Goal: Transaction & Acquisition: Purchase product/service

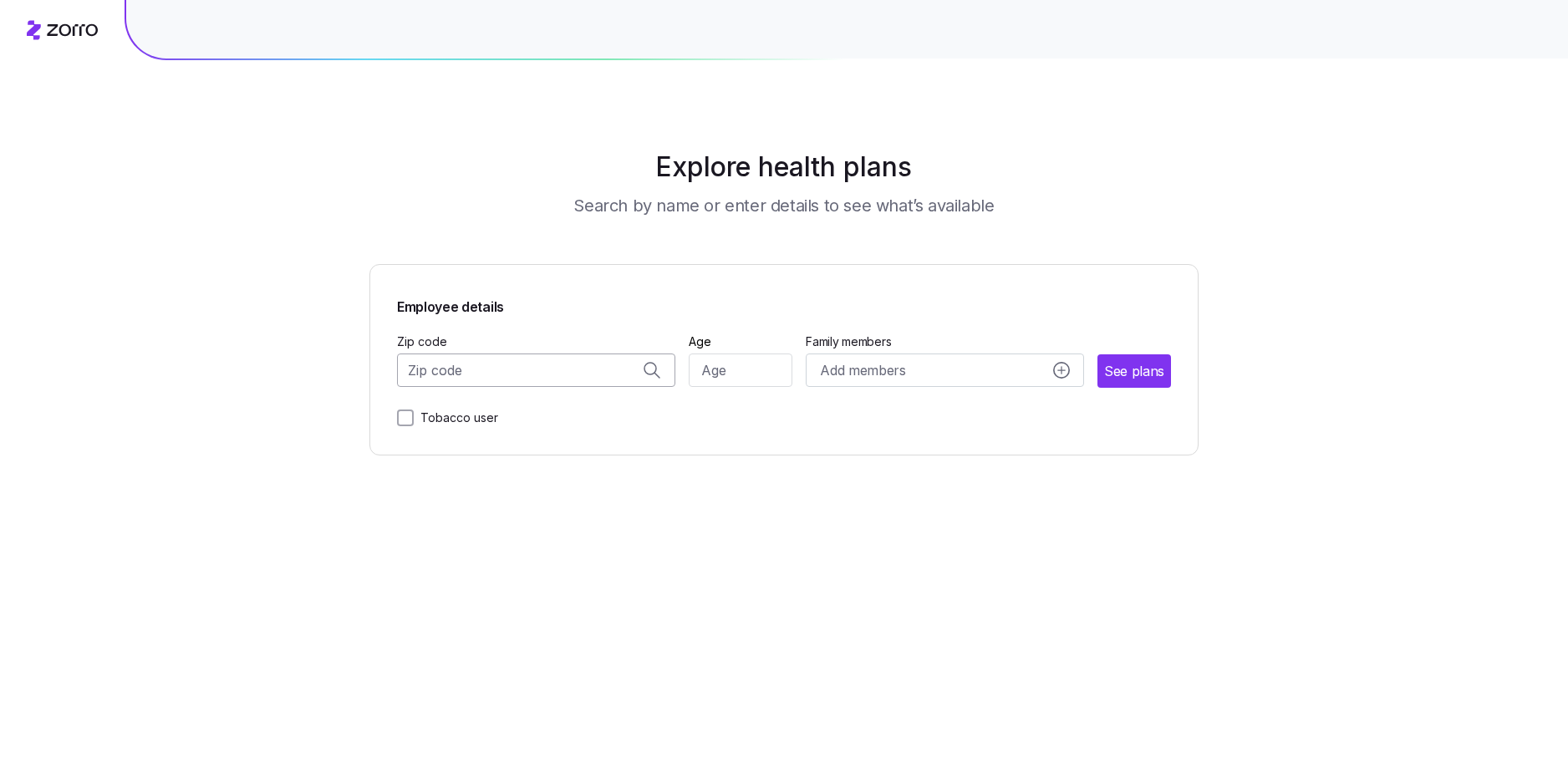
click at [546, 367] on input "Zip code" at bounding box center [536, 370] width 279 height 34
click at [538, 414] on span "08242, [GEOGRAPHIC_DATA], [GEOGRAPHIC_DATA]" at bounding box center [533, 414] width 234 height 21
type input "08242, [GEOGRAPHIC_DATA], [GEOGRAPHIC_DATA]"
click at [769, 363] on input "Age" at bounding box center [740, 370] width 105 height 34
type input "61"
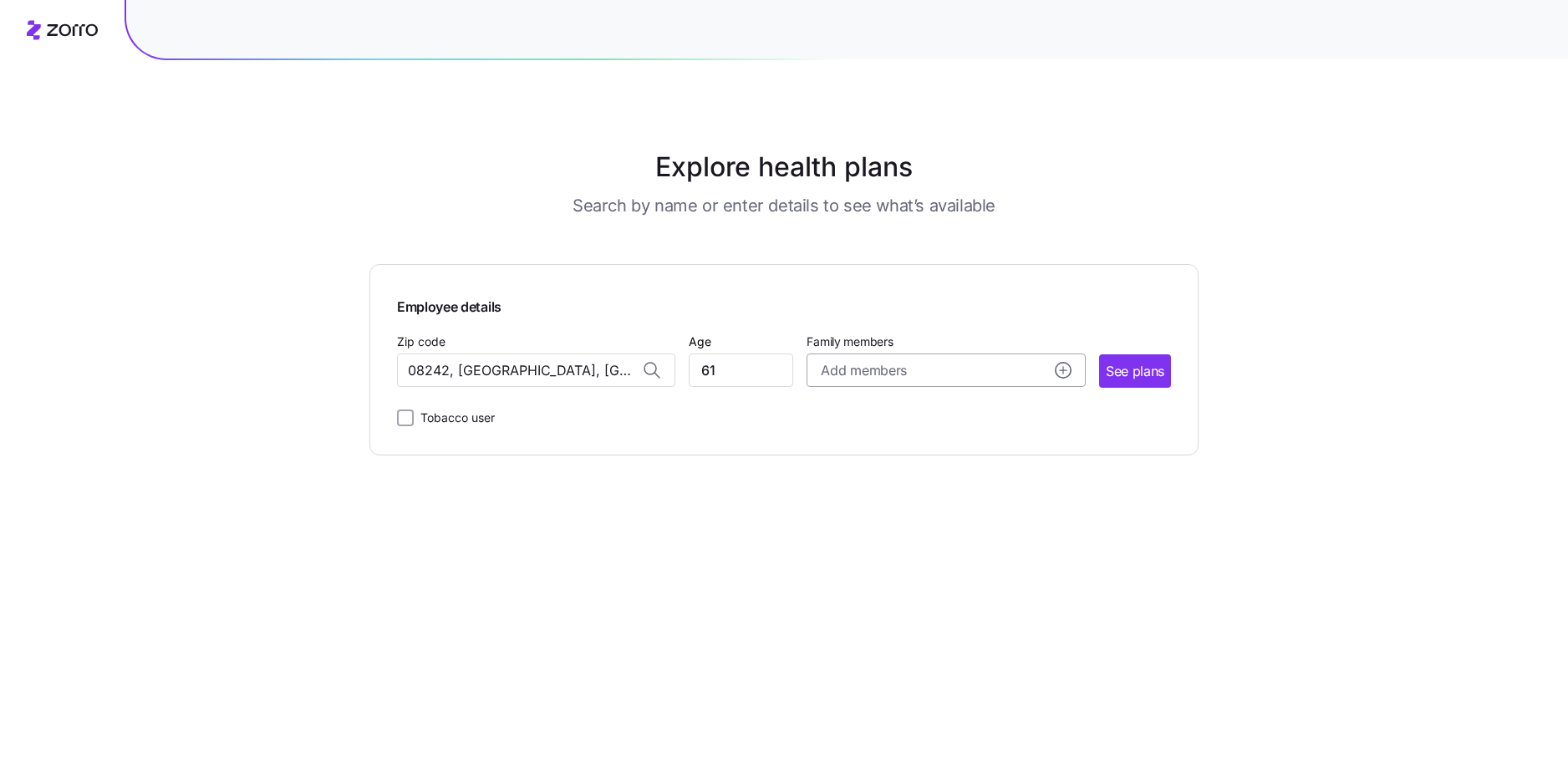
click at [1066, 372] on circle "add icon" at bounding box center [1063, 370] width 15 height 15
click at [862, 587] on input "Age" at bounding box center [868, 583] width 84 height 34
type input "24"
click at [1043, 660] on span "Save" at bounding box center [1037, 661] width 26 height 17
click at [1111, 375] on span "See plans" at bounding box center [1135, 372] width 58 height 21
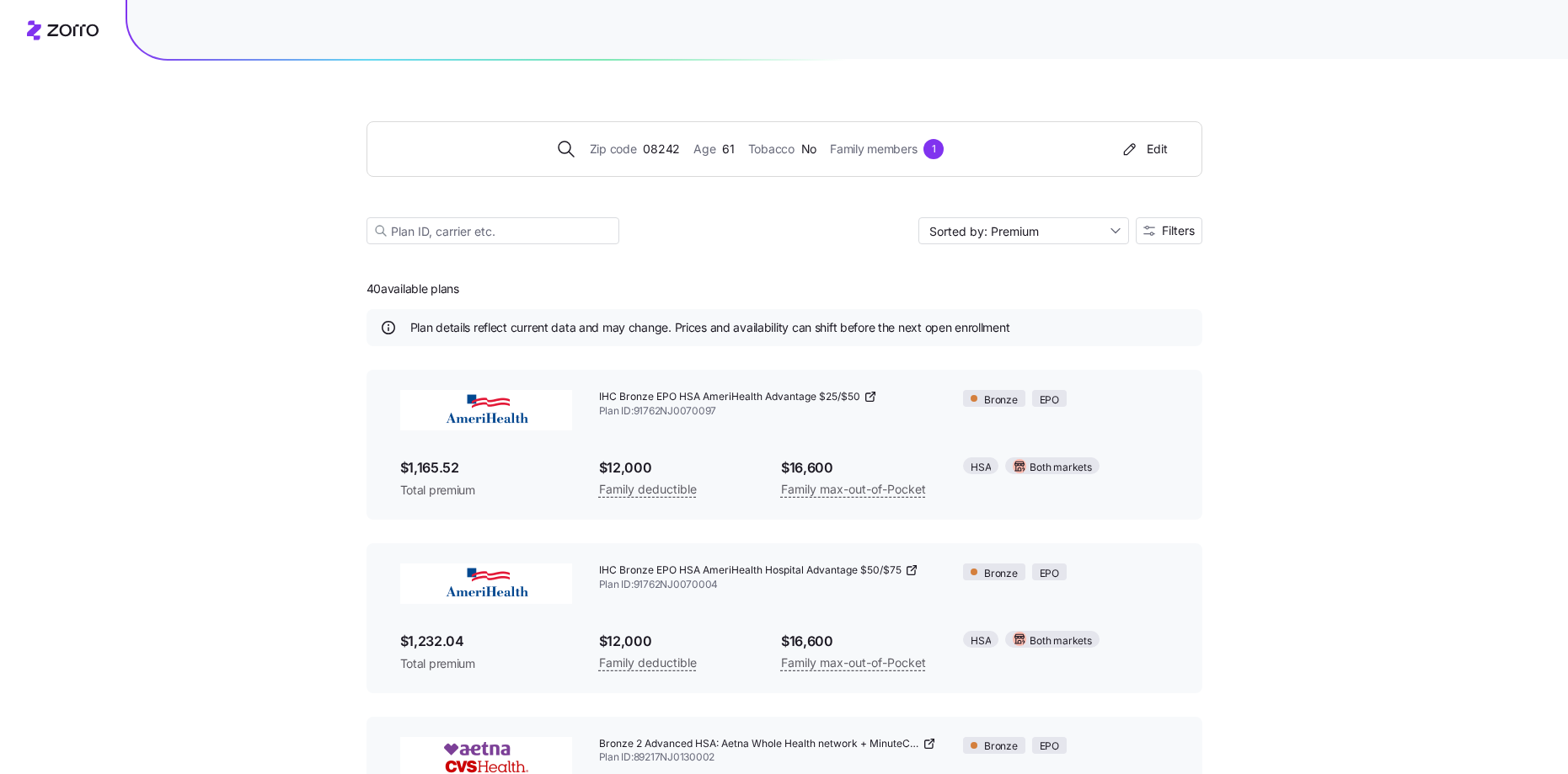
click at [874, 392] on icon at bounding box center [870, 396] width 13 height 13
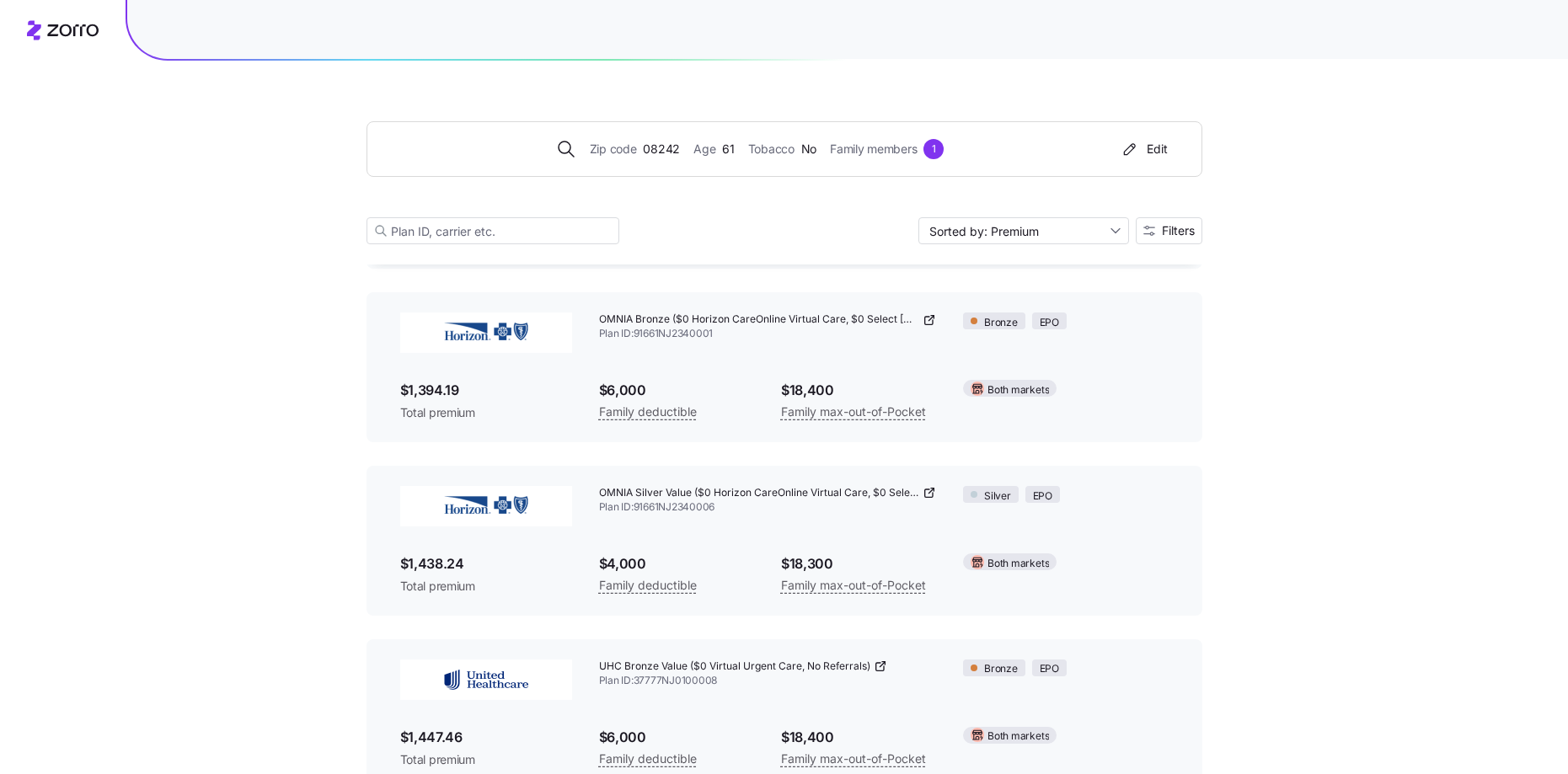
scroll to position [1642, 0]
click at [927, 313] on icon at bounding box center [928, 316] width 8 height 8
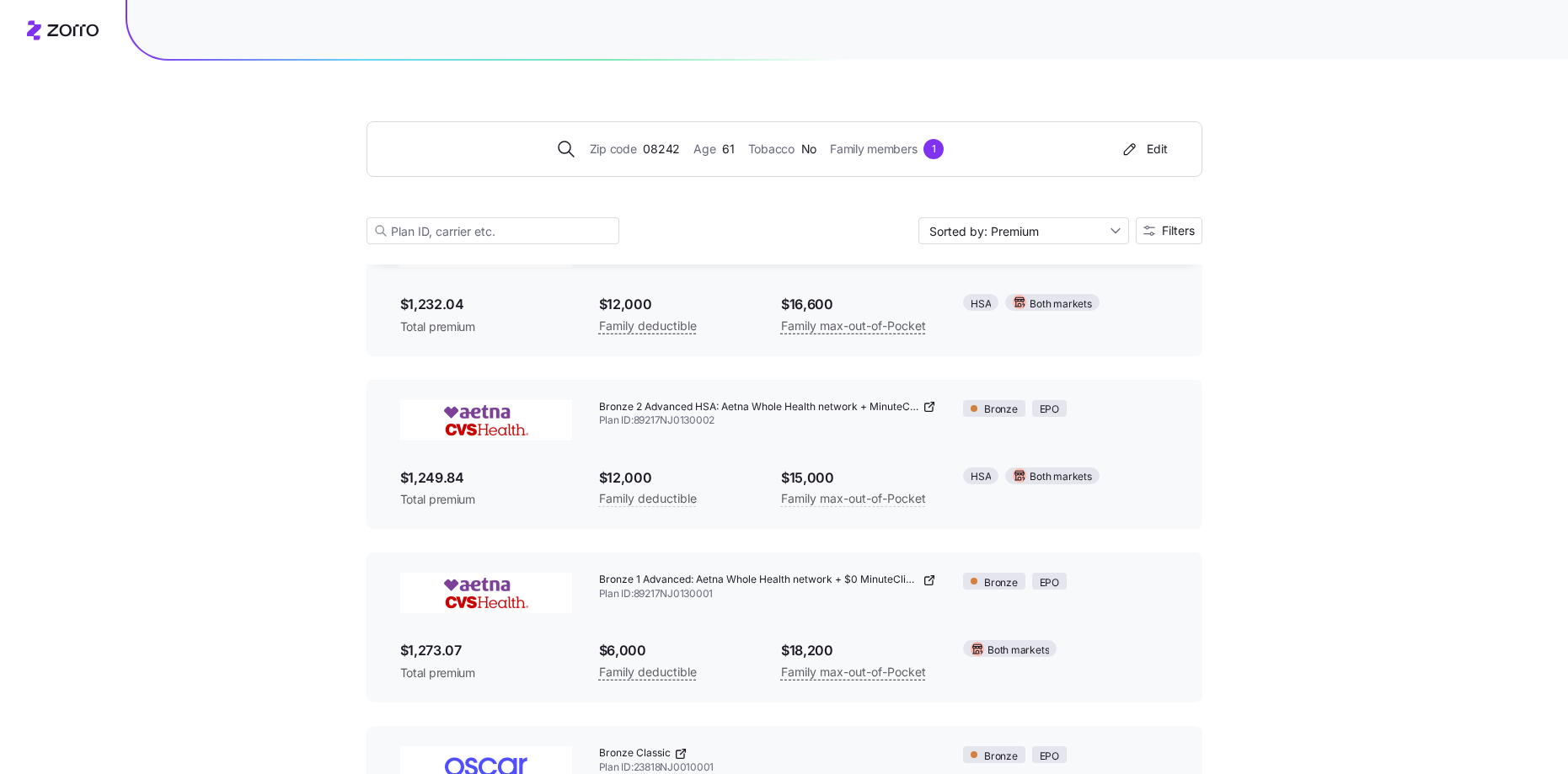
scroll to position [0, 0]
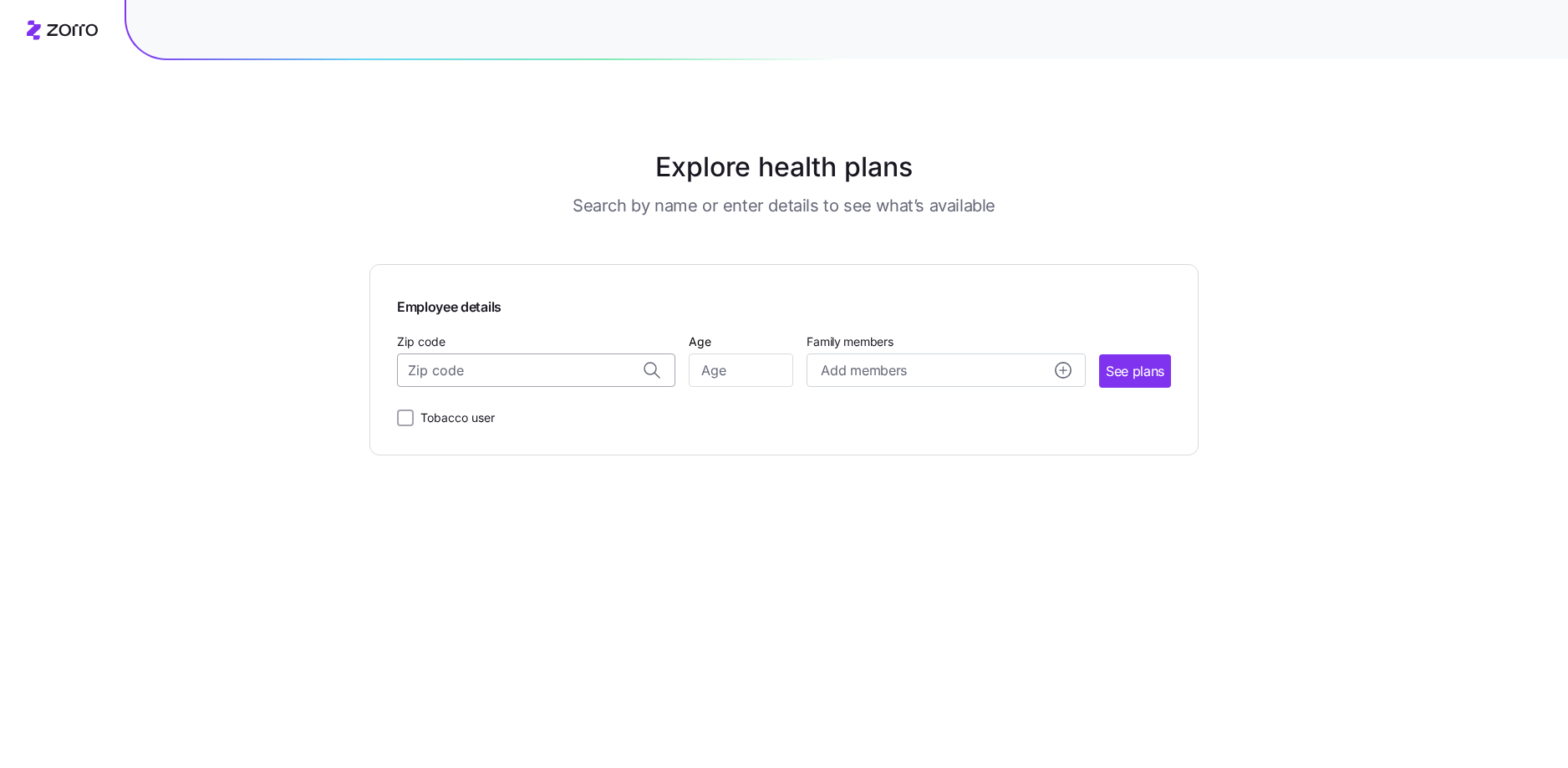
click at [535, 370] on input "Zip code" at bounding box center [536, 370] width 279 height 34
click at [518, 424] on span "08242, [GEOGRAPHIC_DATA], [GEOGRAPHIC_DATA]" at bounding box center [533, 414] width 234 height 21
type input "08242, [GEOGRAPHIC_DATA], [GEOGRAPHIC_DATA]"
click at [752, 364] on input "Age" at bounding box center [740, 370] width 105 height 34
type input "43"
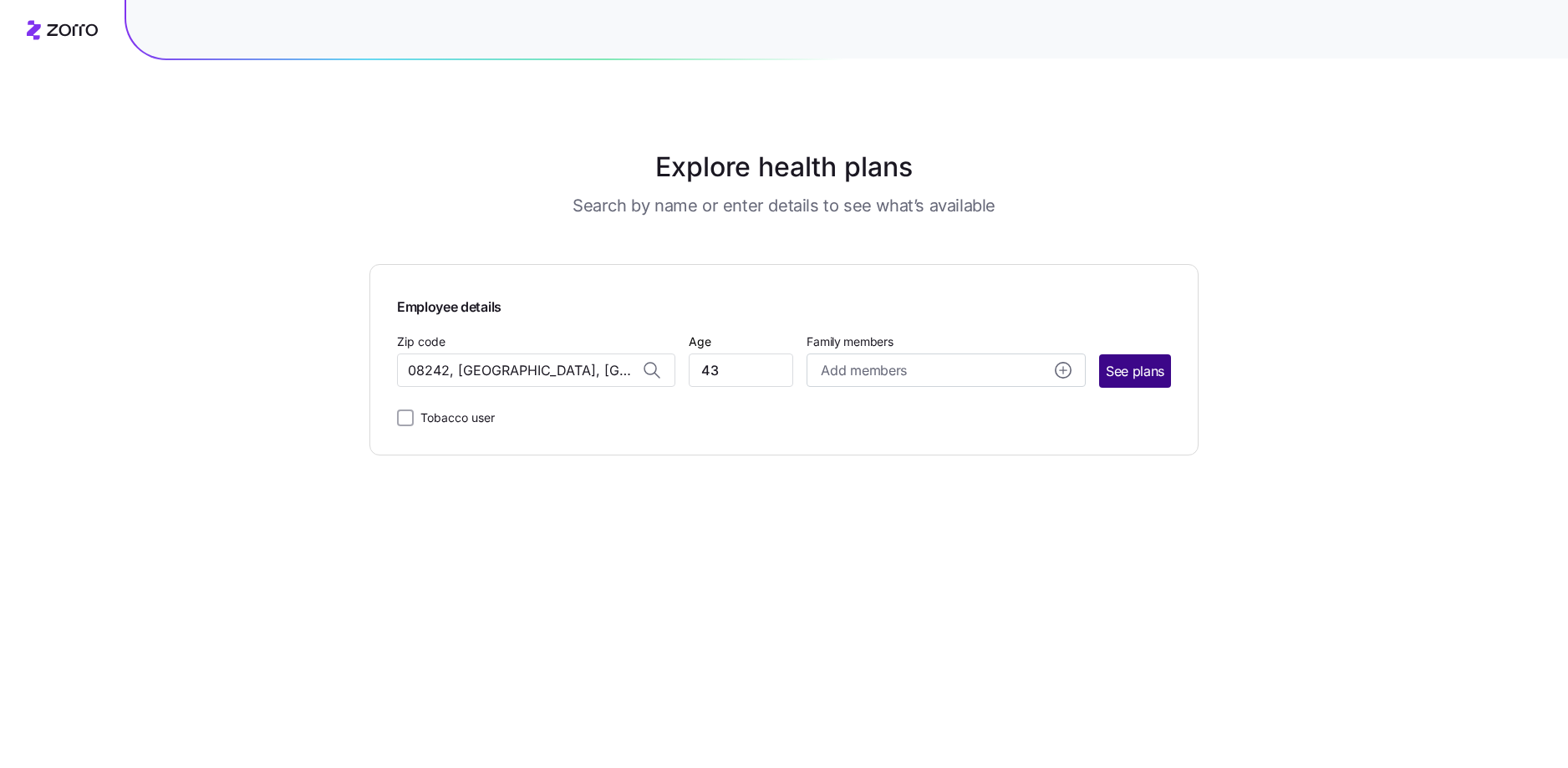
click at [1130, 365] on span "See plans" at bounding box center [1135, 372] width 58 height 21
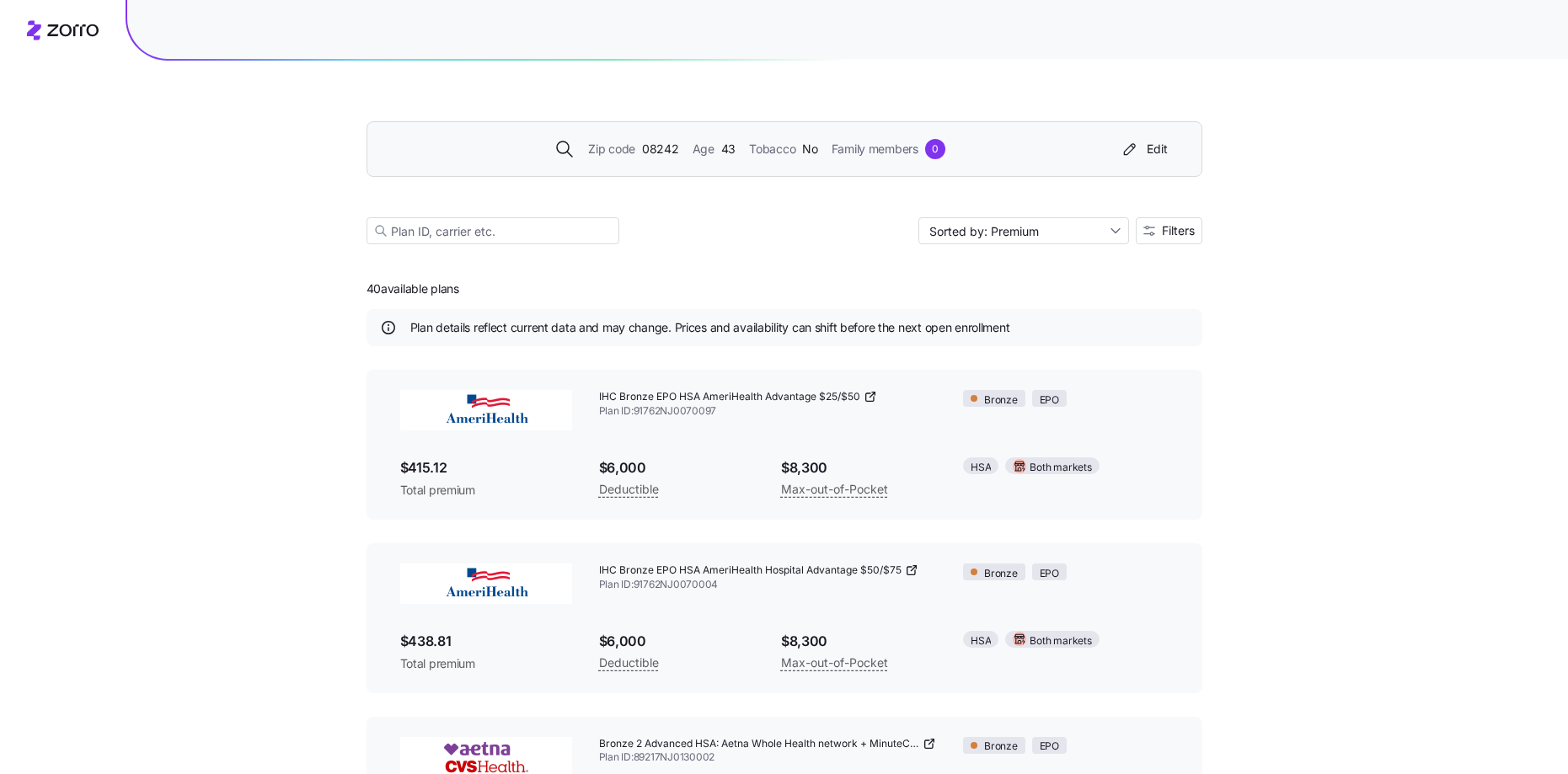
click at [873, 150] on span "Family members" at bounding box center [875, 148] width 87 height 19
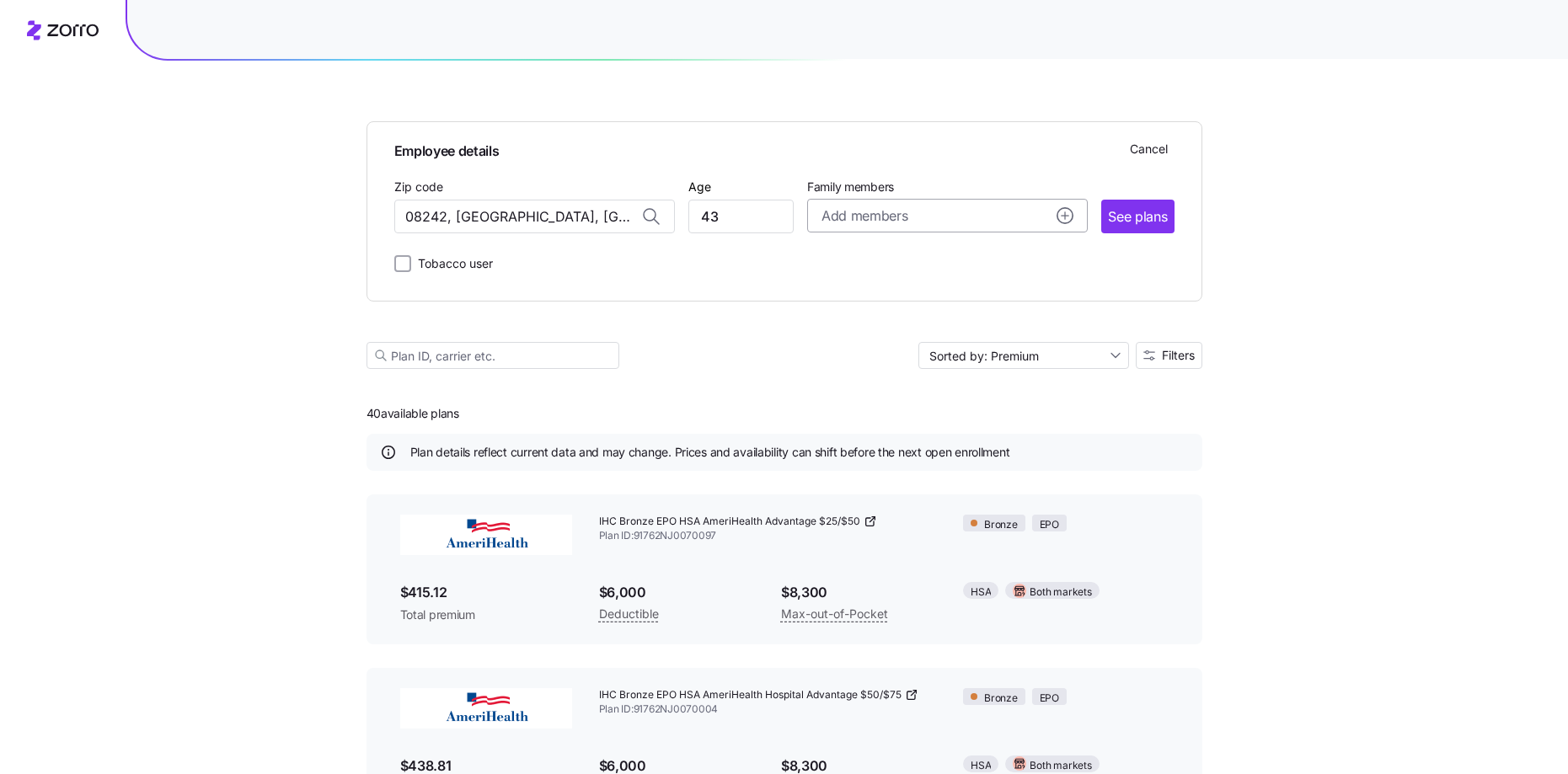
click at [1049, 211] on div "Add members" at bounding box center [948, 216] width 252 height 21
click at [879, 331] on input "Age" at bounding box center [868, 323] width 84 height 34
type input "45"
click at [837, 386] on icon "add icon" at bounding box center [837, 386] width 0 height 6
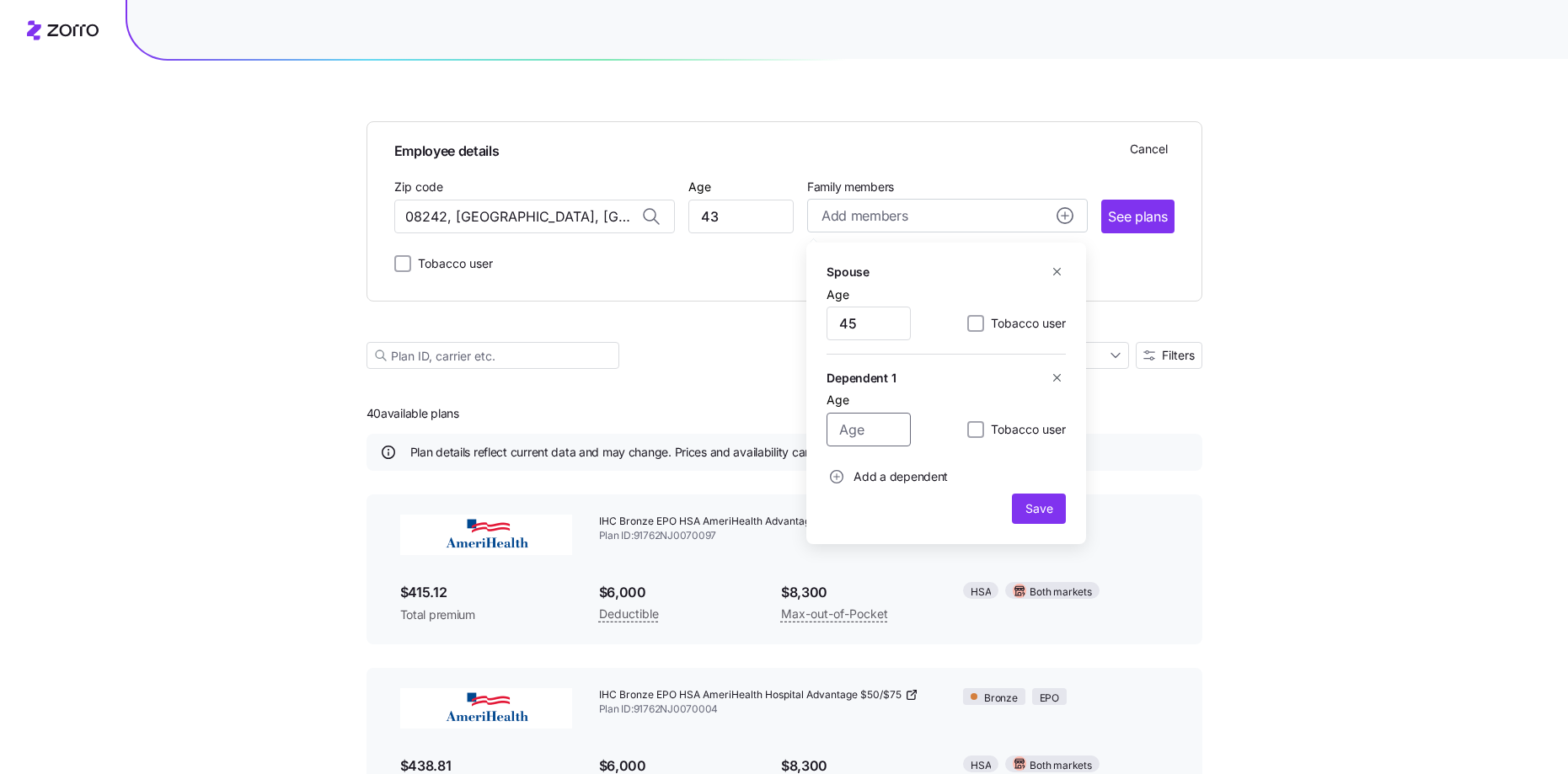
click at [867, 443] on input "Age" at bounding box center [868, 430] width 84 height 34
type input "21"
click at [1043, 511] on span "Save" at bounding box center [1039, 508] width 27 height 17
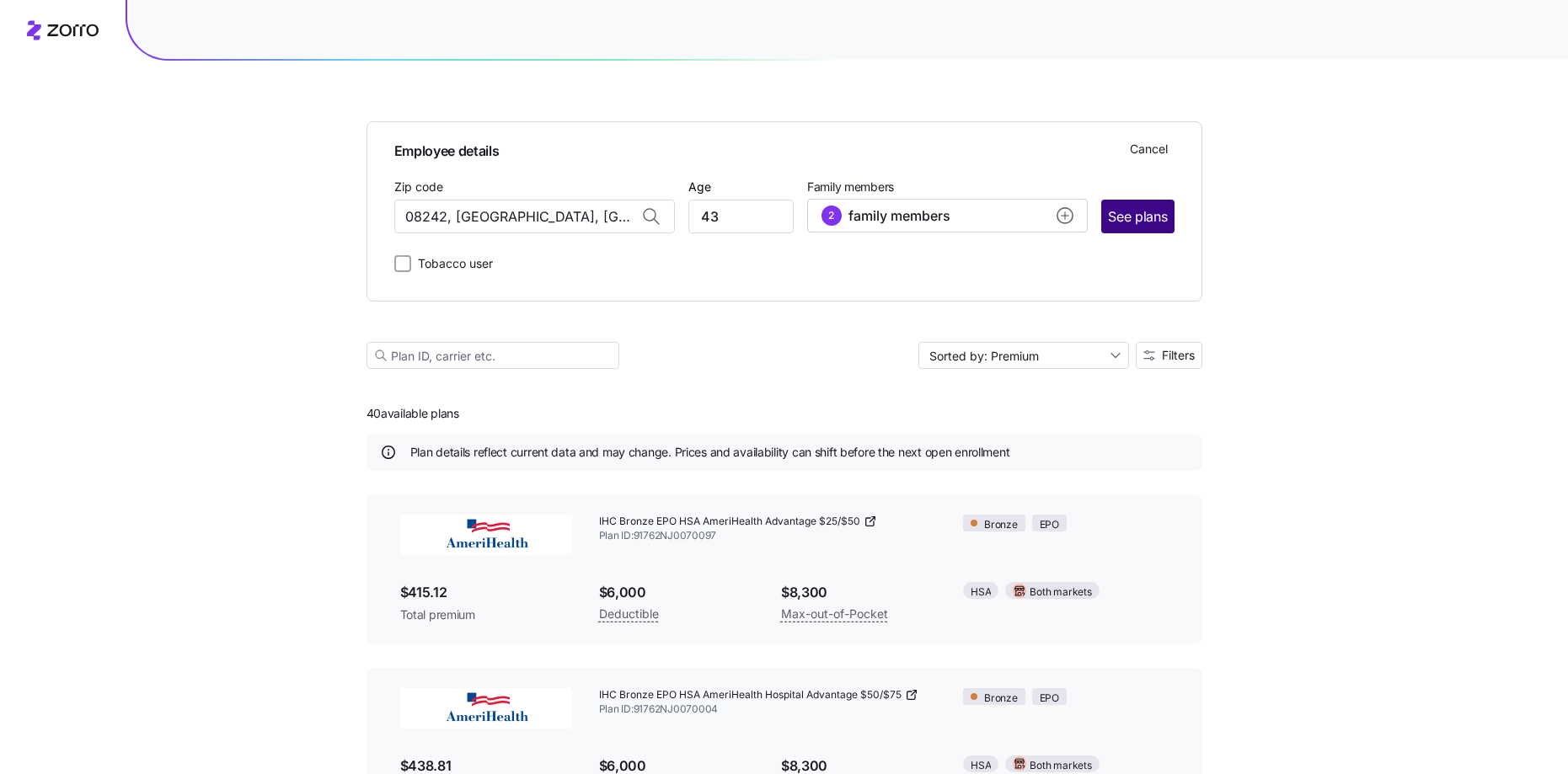
click at [1130, 211] on span "See plans" at bounding box center [1137, 217] width 59 height 21
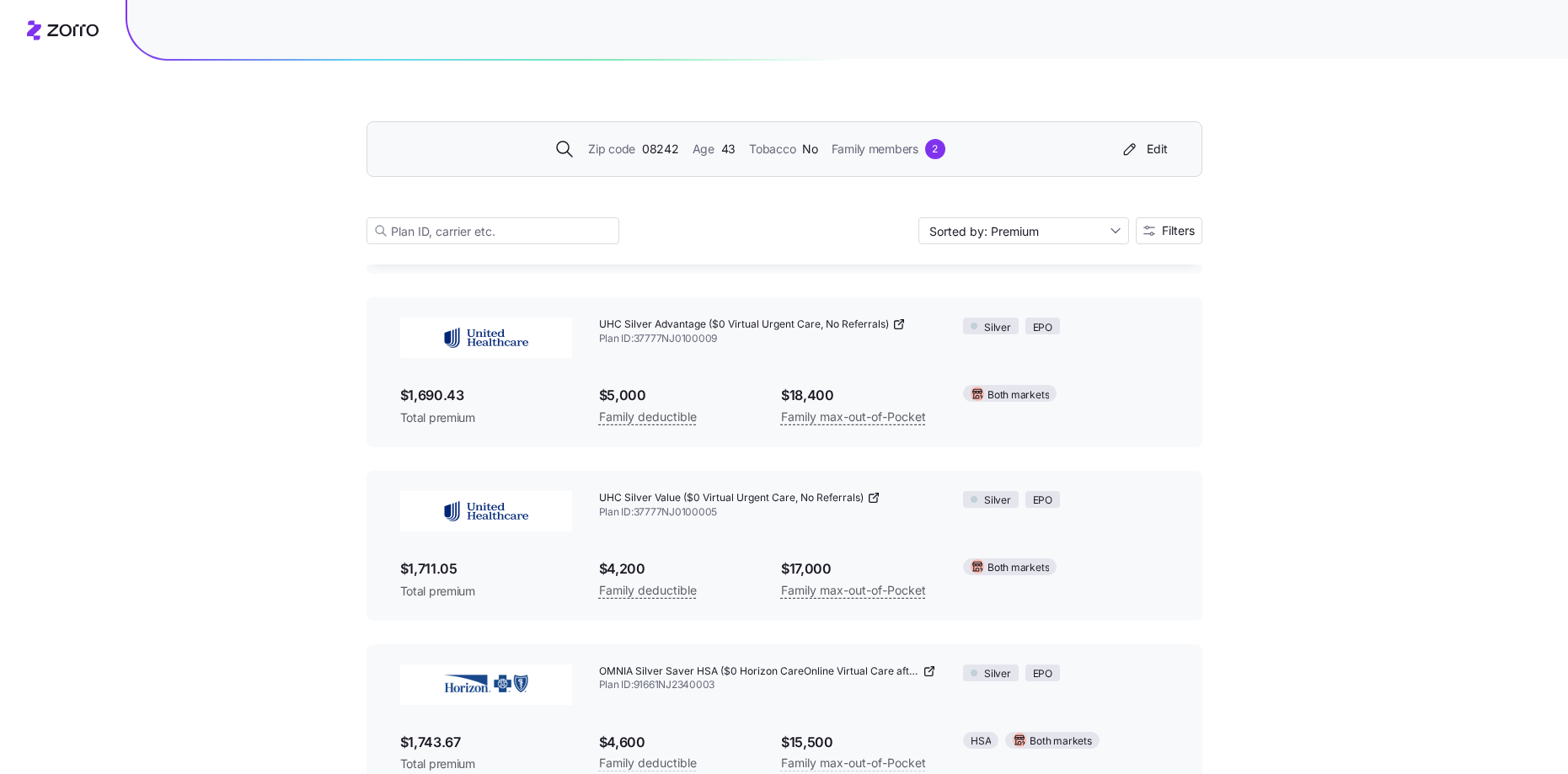
scroll to position [4423, 0]
